Goal: Transaction & Acquisition: Purchase product/service

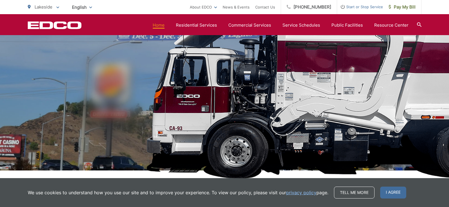
scroll to position [28, 0]
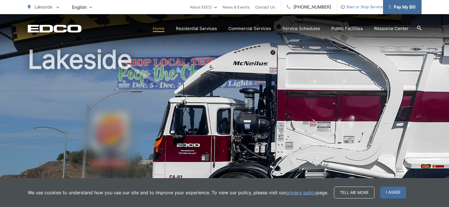
click at [403, 7] on span "Pay My Bill" at bounding box center [402, 7] width 27 height 7
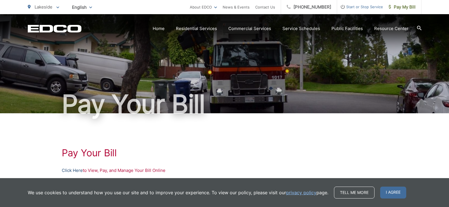
click at [71, 170] on link "Click Here" at bounding box center [72, 170] width 21 height 7
click at [400, 8] on span "Pay My Bill" at bounding box center [402, 7] width 27 height 7
click at [73, 167] on link "Click Here" at bounding box center [72, 170] width 21 height 7
